Goal: Manage account settings

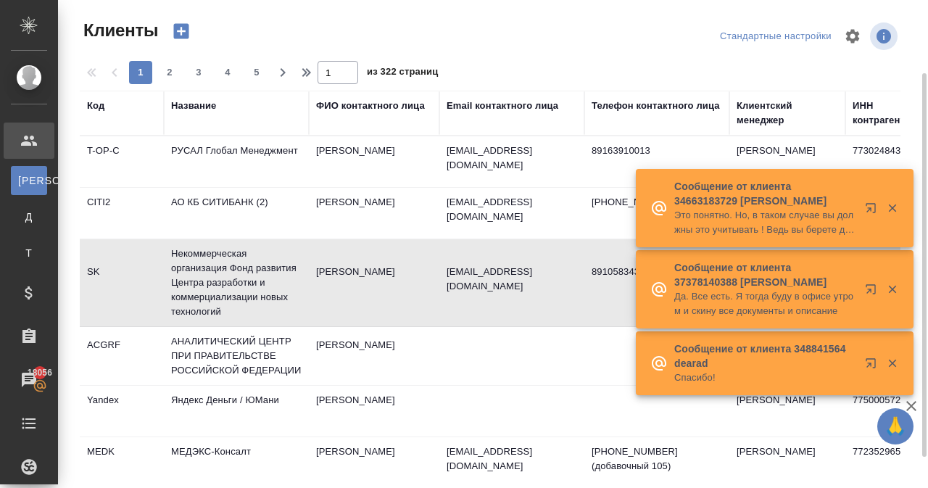
select select "RU"
